Goal: Task Accomplishment & Management: Manage account settings

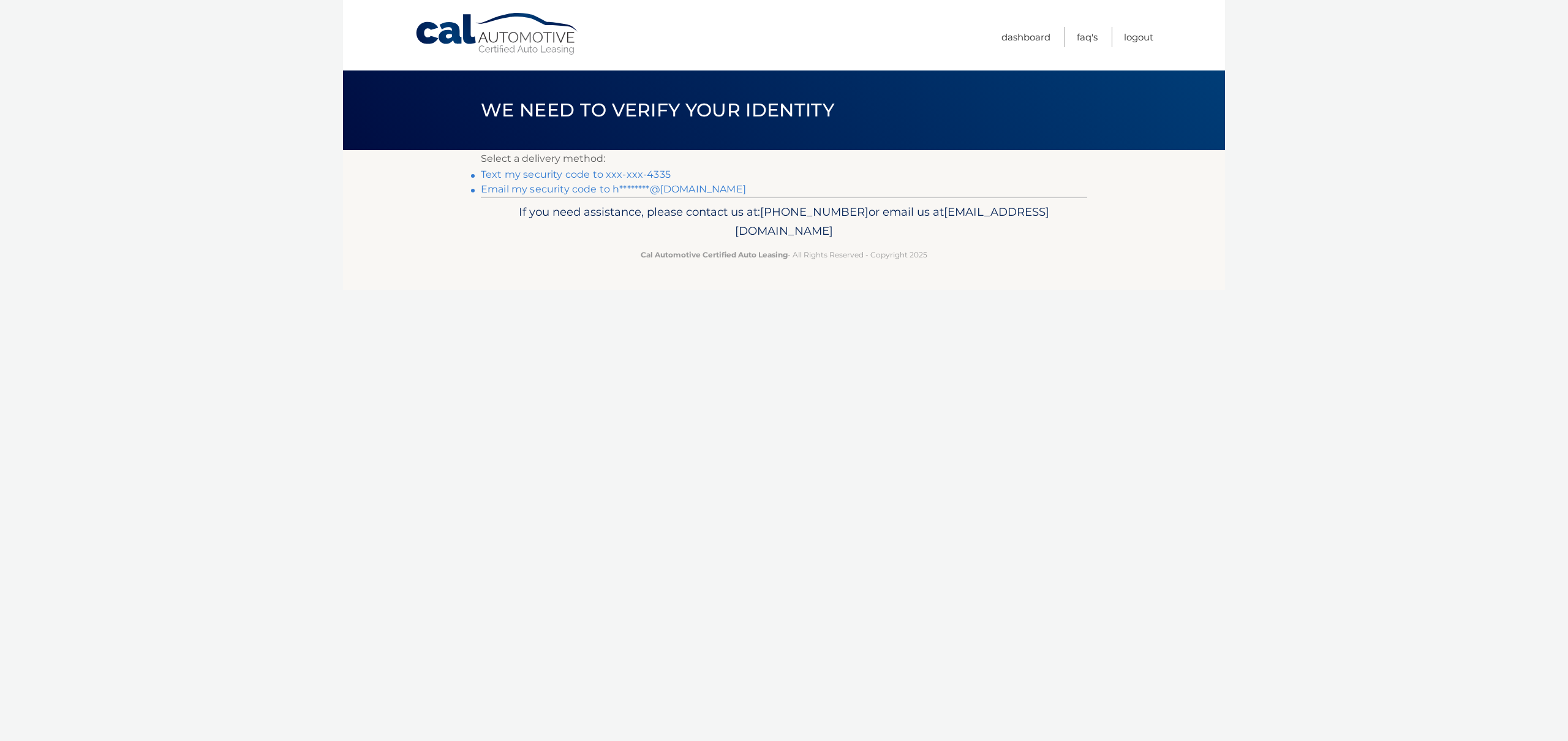
click at [604, 176] on link "Text my security code to xxx-xxx-4335" at bounding box center [576, 174] width 190 height 12
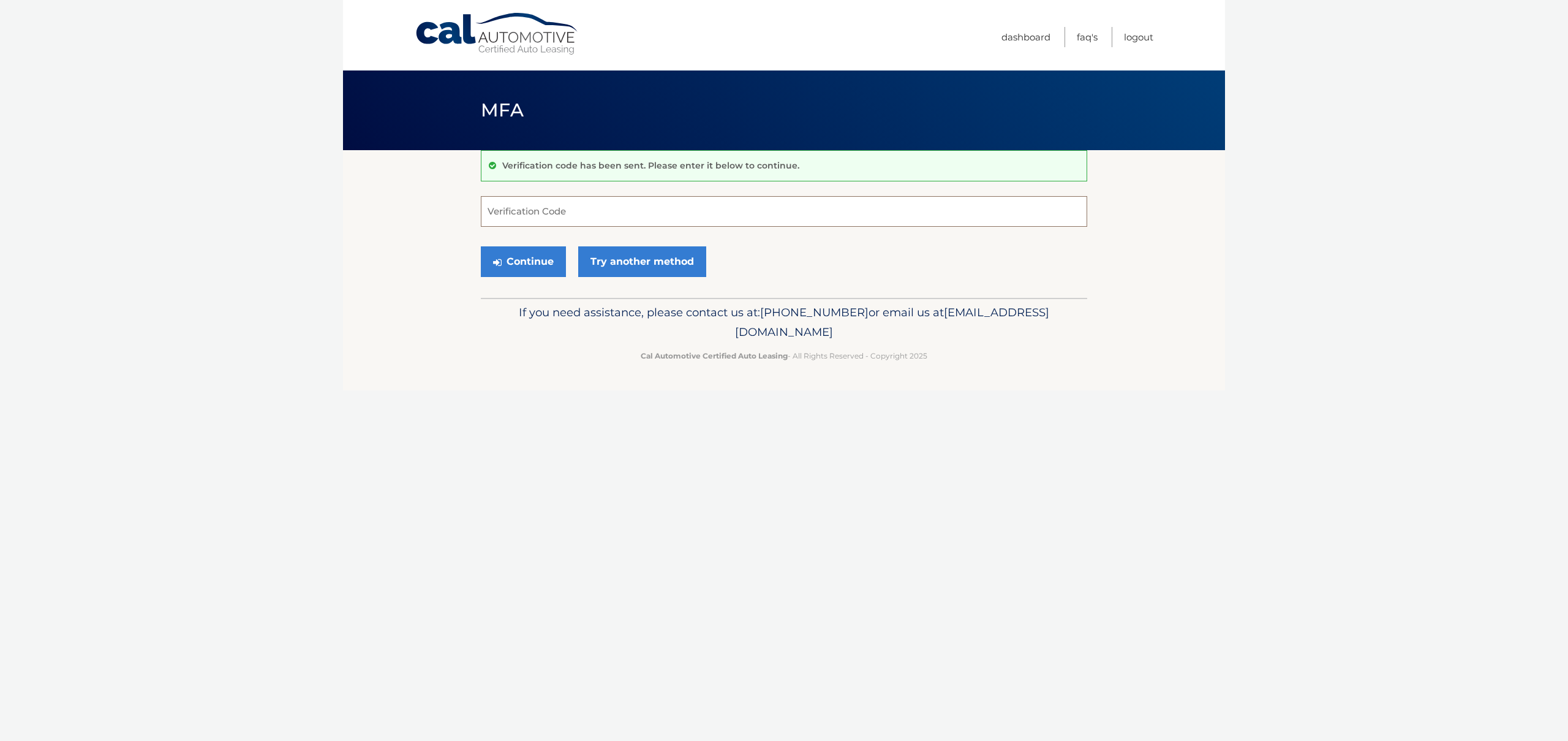
click at [566, 213] on input "Verification Code" at bounding box center [784, 212] width 606 height 30
type input "070399"
click at [515, 263] on button "Continue" at bounding box center [523, 262] width 86 height 30
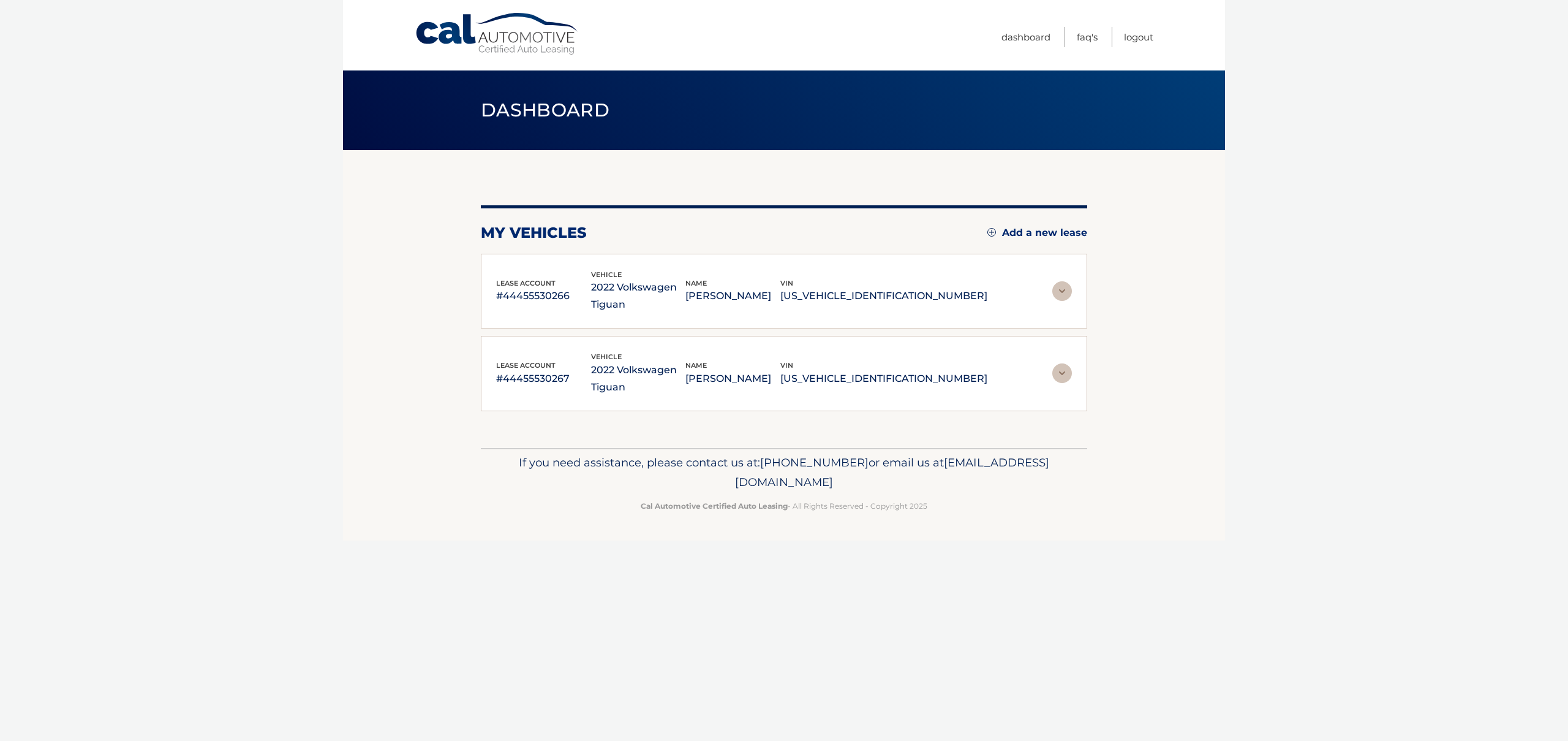
click at [1056, 291] on img at bounding box center [1062, 290] width 19 height 19
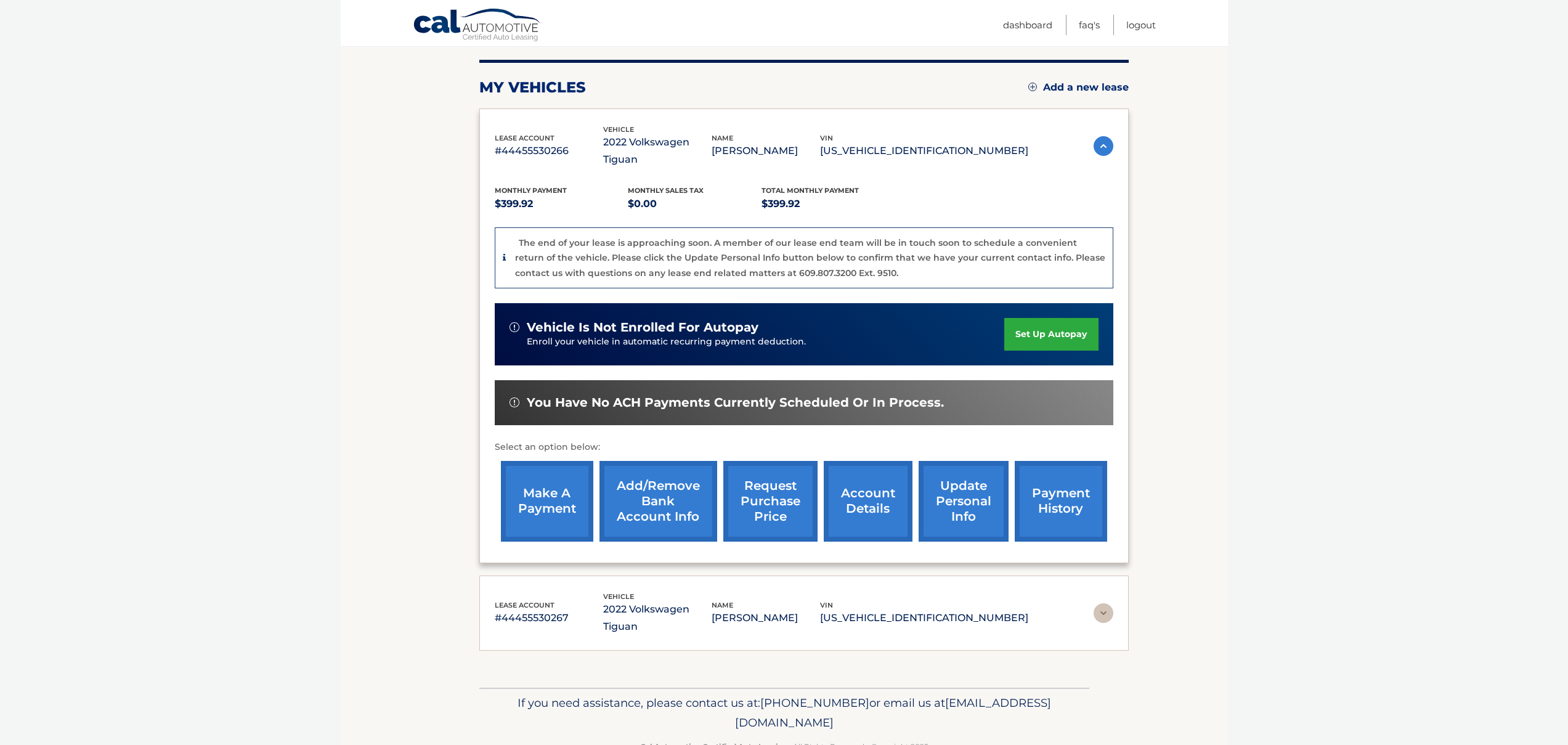
scroll to position [147, 0]
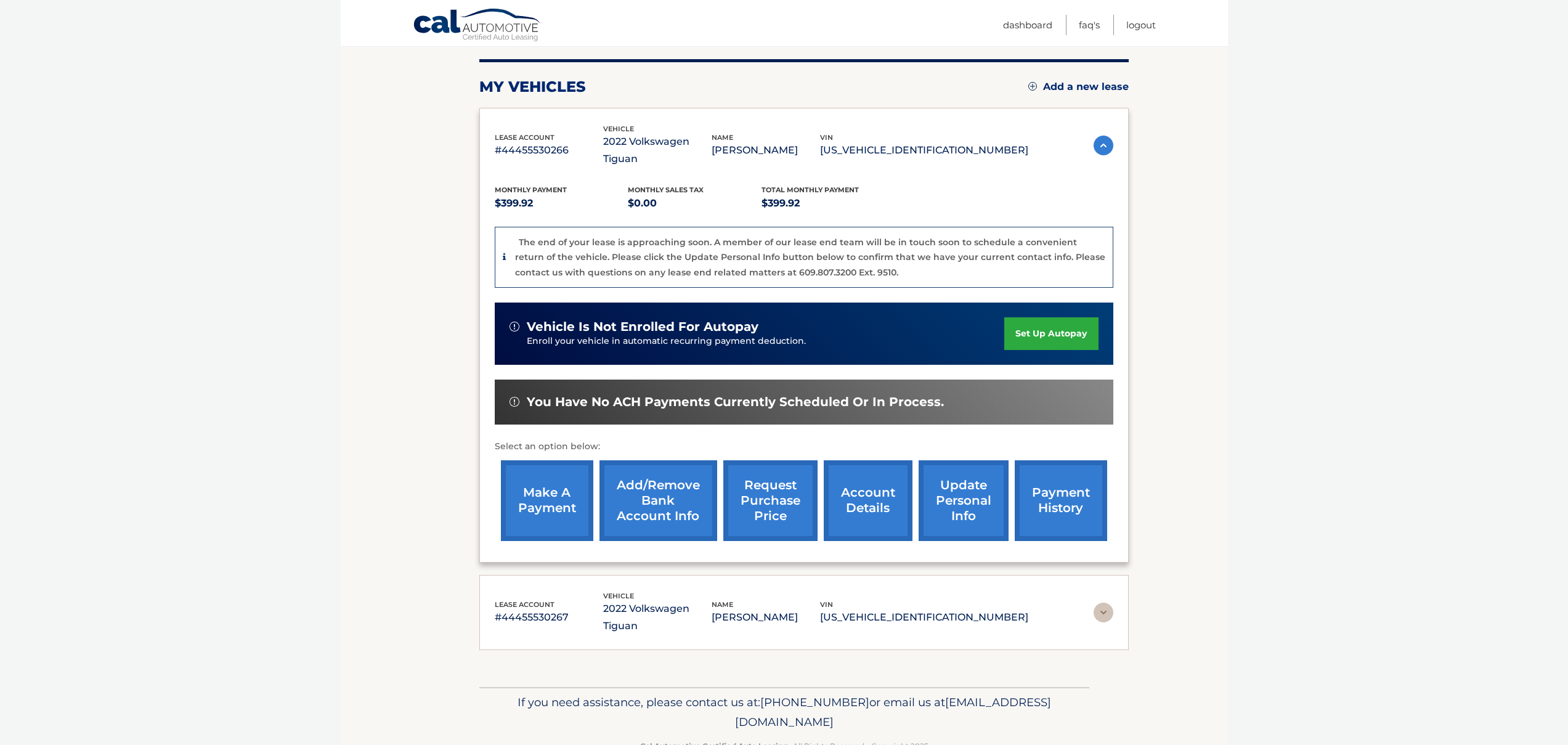
click at [545, 477] on link "make a payment" at bounding box center [547, 501] width 93 height 81
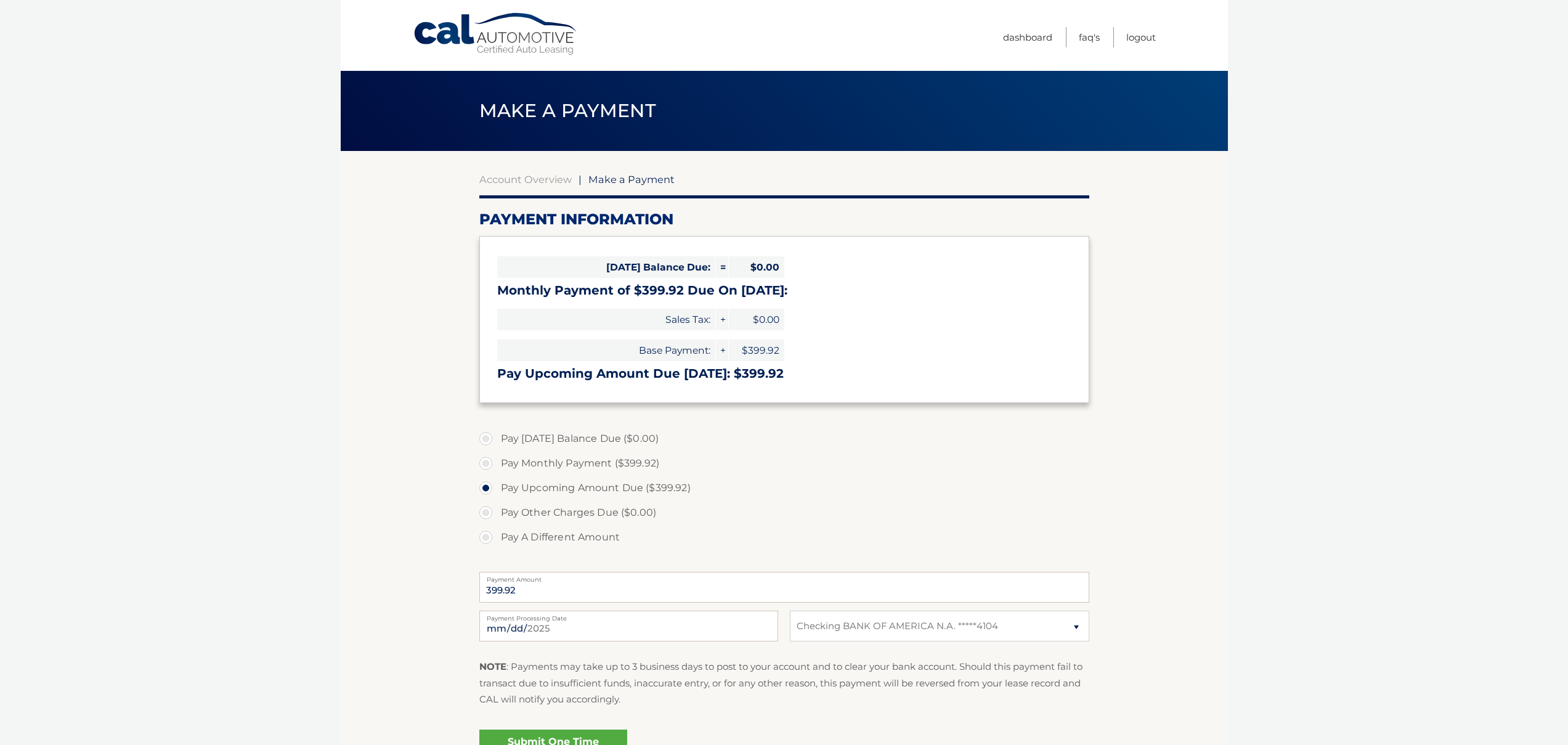
select select "MDE2YTE3MGQtOTM5Ny00ZDk1LTkyNzItMWJlMjM4NjI4Mzk5"
